Goal: Browse casually: Explore the website without a specific task or goal

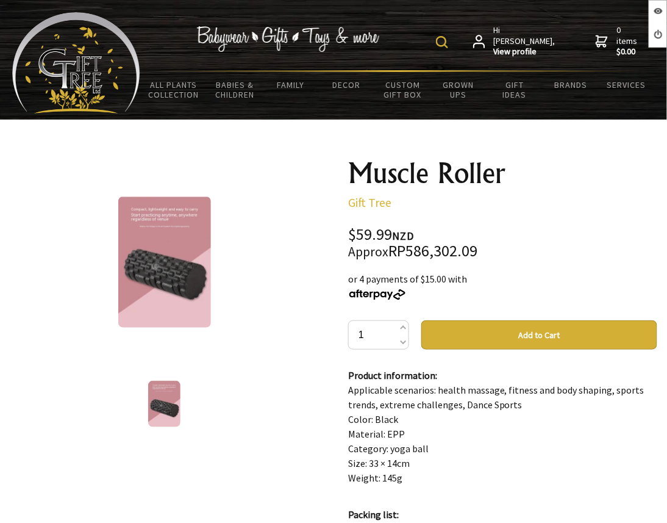
click at [521, 203] on p "Gift Tree" at bounding box center [502, 202] width 309 height 15
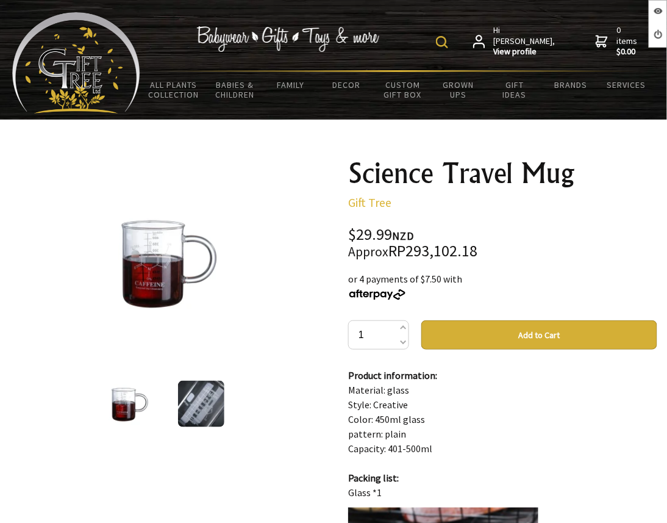
click at [504, 413] on p "Product information: Material: glass Style: Creative Color: 450ml glass pattern…" at bounding box center [502, 434] width 309 height 132
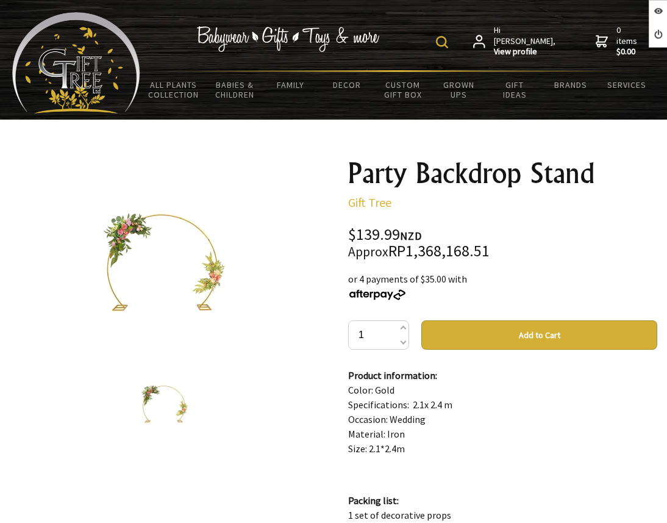
click at [486, 228] on div "$139.99 NZD Approx RP1,368,168.51" at bounding box center [502, 243] width 309 height 32
click at [542, 231] on div "$139.99 NZD Approx RP1,368,168.51" at bounding box center [502, 243] width 309 height 32
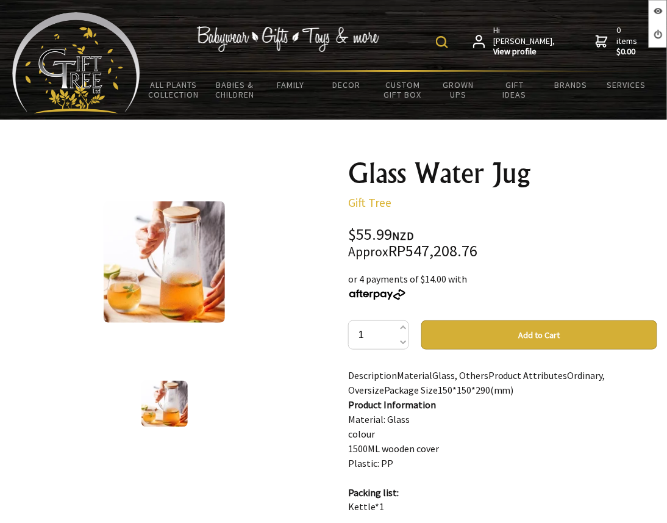
click at [545, 221] on div "Glass Water Jug Gift Tree $55.99 NZD Approx RP547,208.76 or 4 payments of $14.0…" at bounding box center [502, 517] width 309 height 717
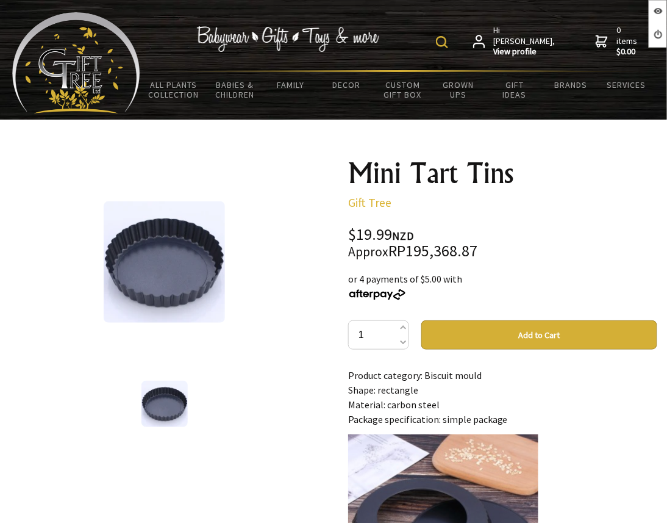
click at [458, 211] on div "1 /1 Mini Tart Tins Gift Tree $19.99 NZD Approx RP195,368.87 or 4 payments of $…" at bounding box center [333, 521] width 667 height 744
click at [520, 206] on p "Gift Tree" at bounding box center [502, 202] width 309 height 15
